Goal: Find specific page/section

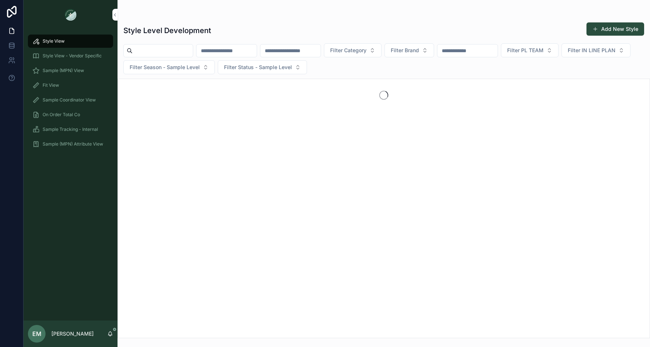
click at [70, 129] on span "Sample Tracking - Internal" at bounding box center [70, 129] width 55 height 6
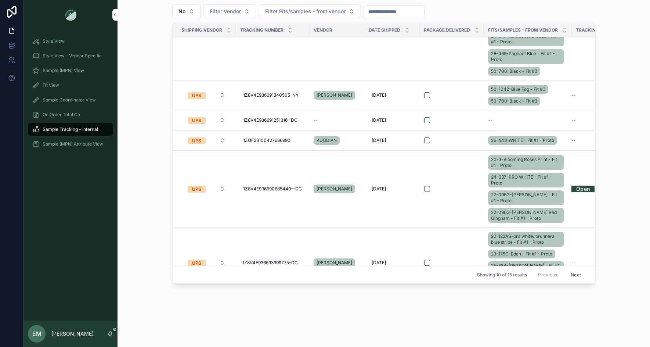
scroll to position [232, 0]
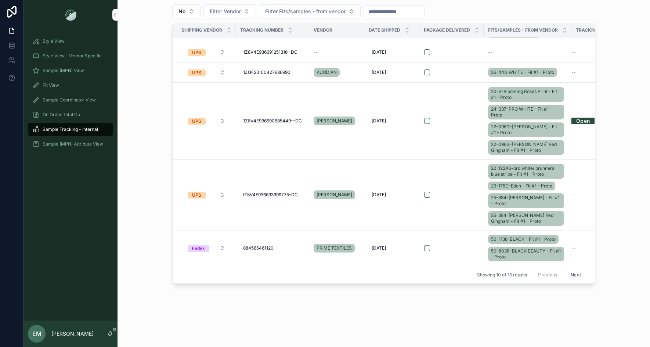
click at [576, 275] on button "Next" at bounding box center [576, 274] width 21 height 11
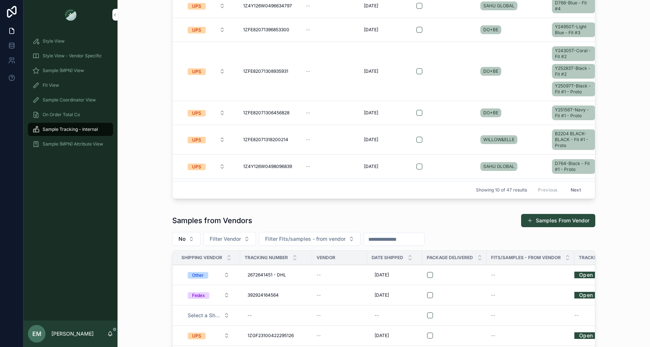
scroll to position [207, 0]
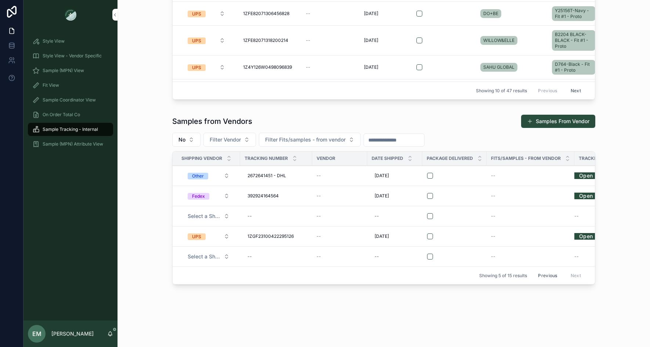
click at [543, 273] on button "Previous" at bounding box center [547, 275] width 29 height 11
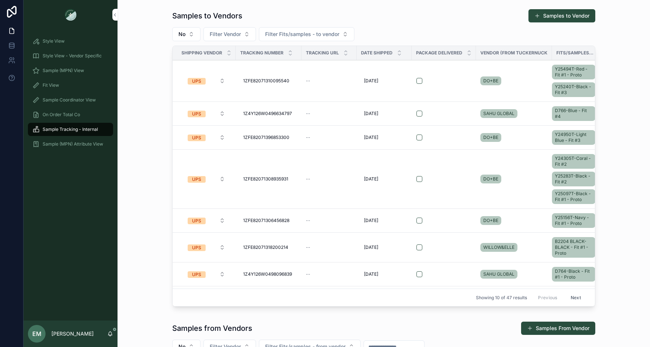
click at [148, 136] on div "Samples to Vendors Samples to Vendor No Filter Vendor Filter Fits/samples - to …" at bounding box center [383, 159] width 521 height 306
